Goal: Task Accomplishment & Management: Manage account settings

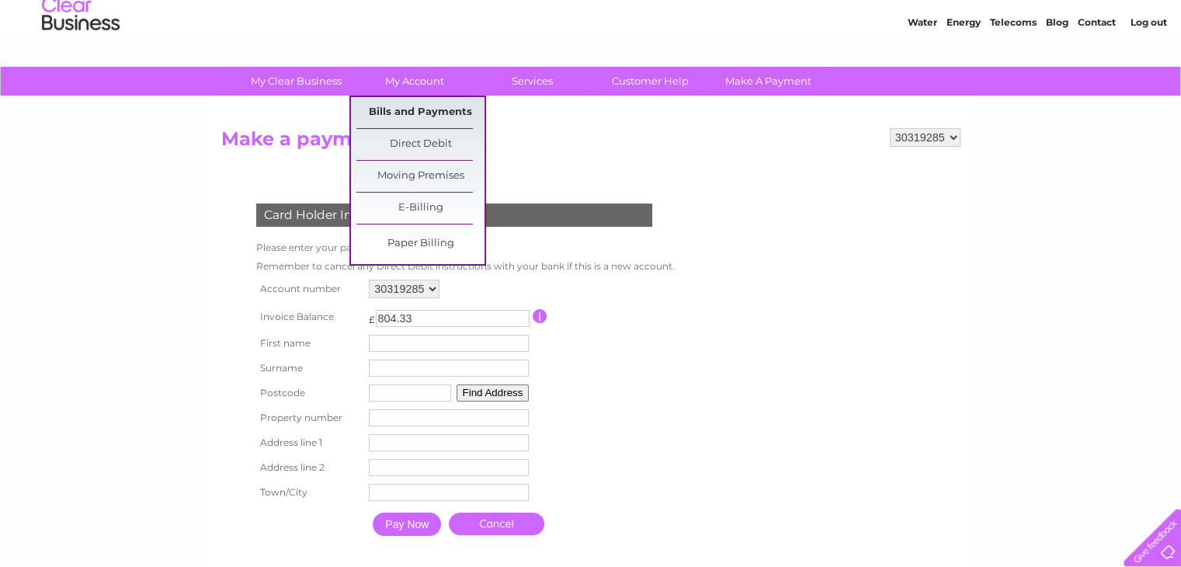
click at [395, 109] on link "Bills and Payments" at bounding box center [420, 112] width 128 height 31
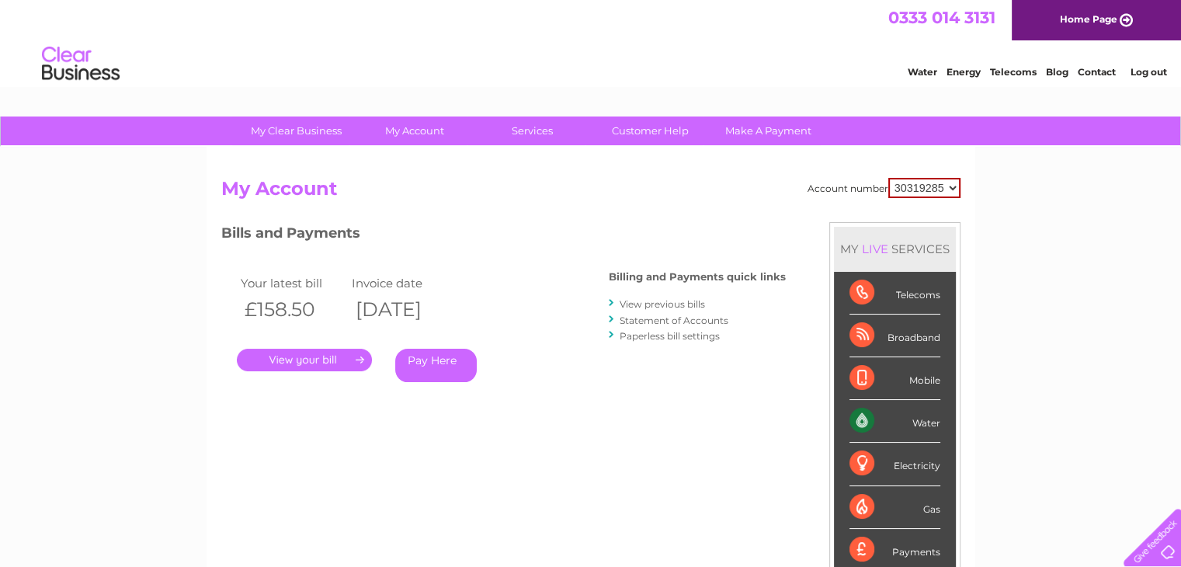
click at [656, 470] on div "Account number 30319285 My Account MY LIVE SERVICES Telecoms Broadband Mobile W…" at bounding box center [590, 411] width 739 height 467
click at [666, 321] on link "Statement of Accounts" at bounding box center [673, 320] width 109 height 12
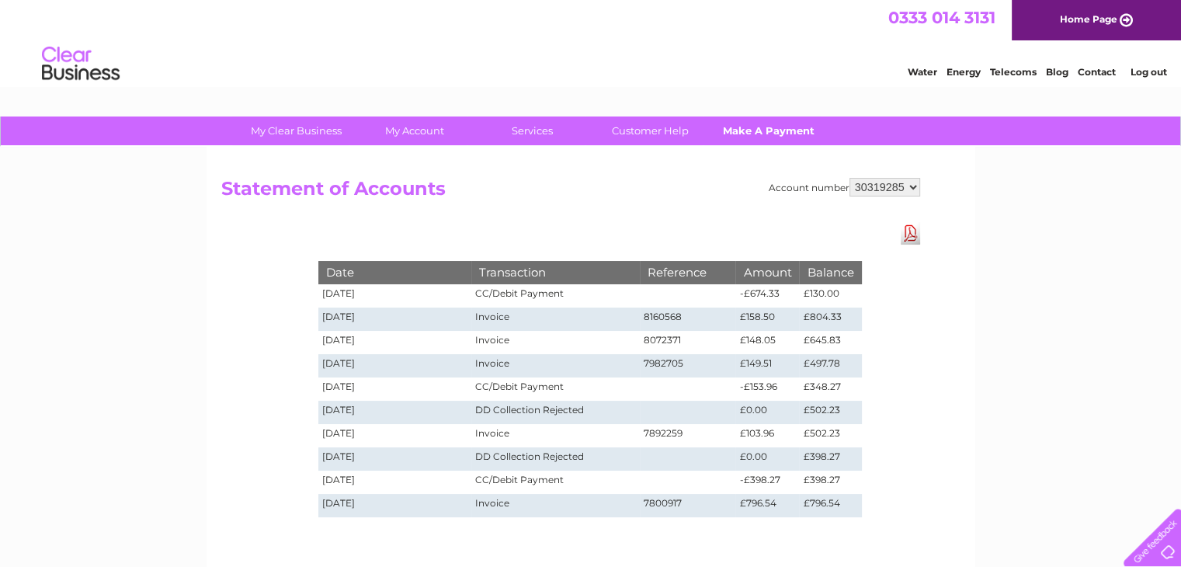
click at [755, 131] on link "Make A Payment" at bounding box center [768, 130] width 128 height 29
